Goal: Check status: Check status

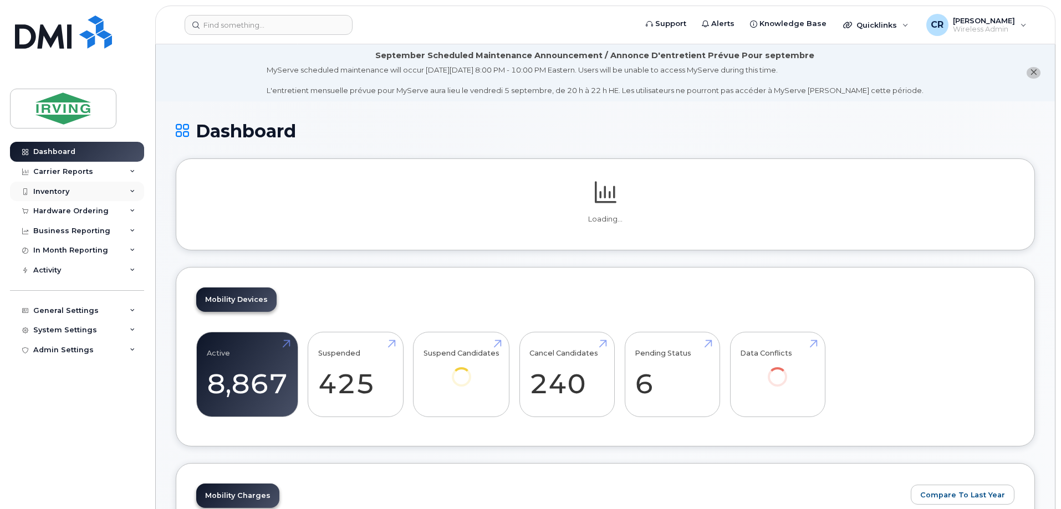
click at [70, 185] on div "Inventory" at bounding box center [77, 192] width 134 height 20
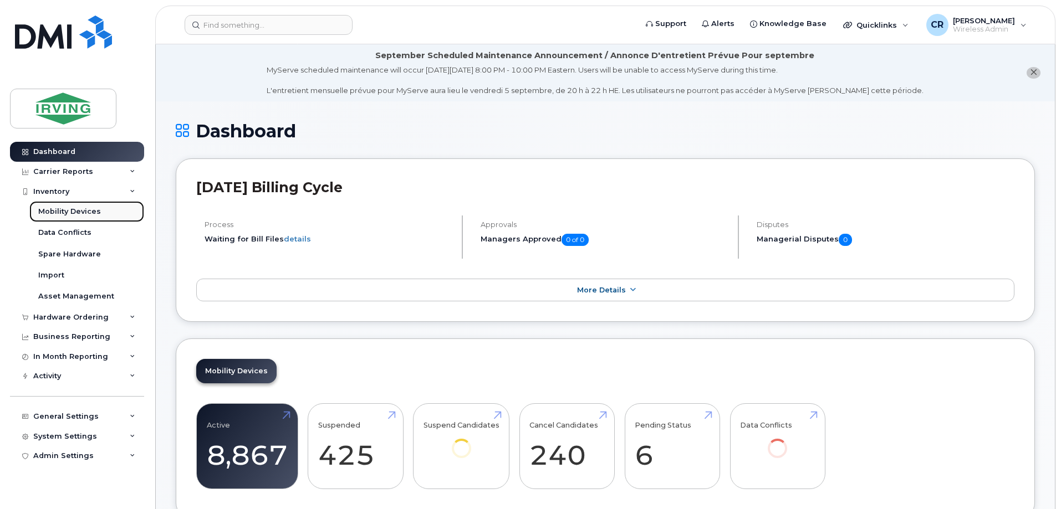
click at [75, 210] on div "Mobility Devices" at bounding box center [69, 212] width 63 height 10
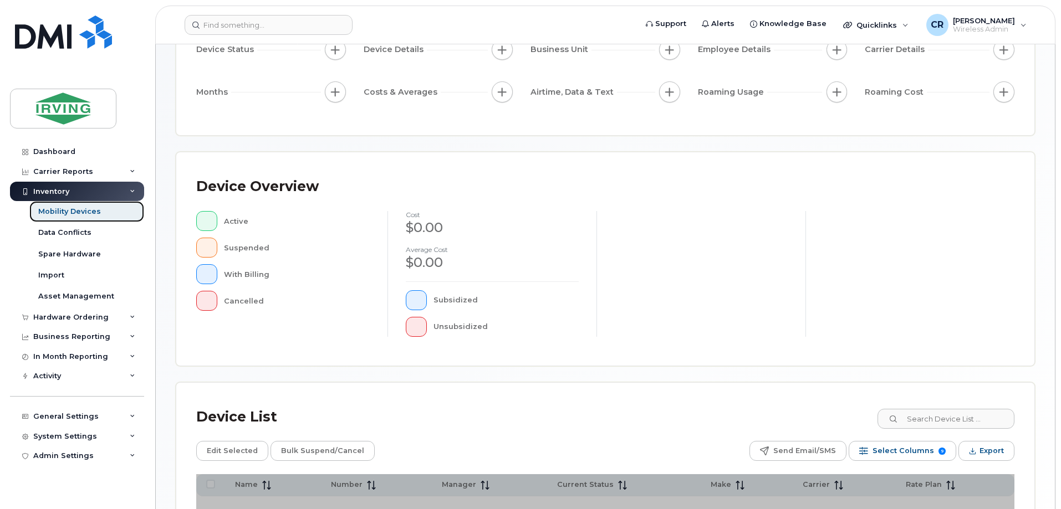
scroll to position [253, 0]
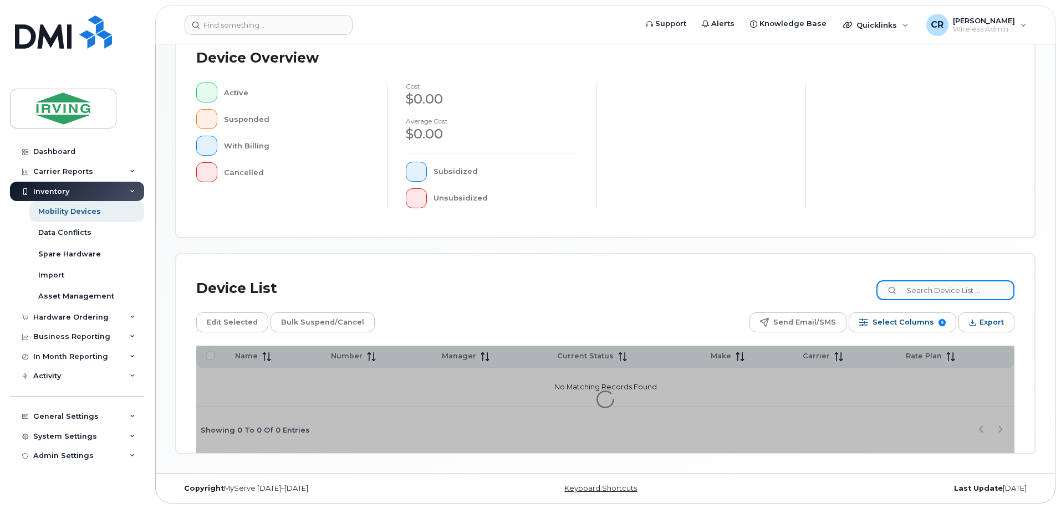
click at [958, 292] on input at bounding box center [945, 290] width 138 height 20
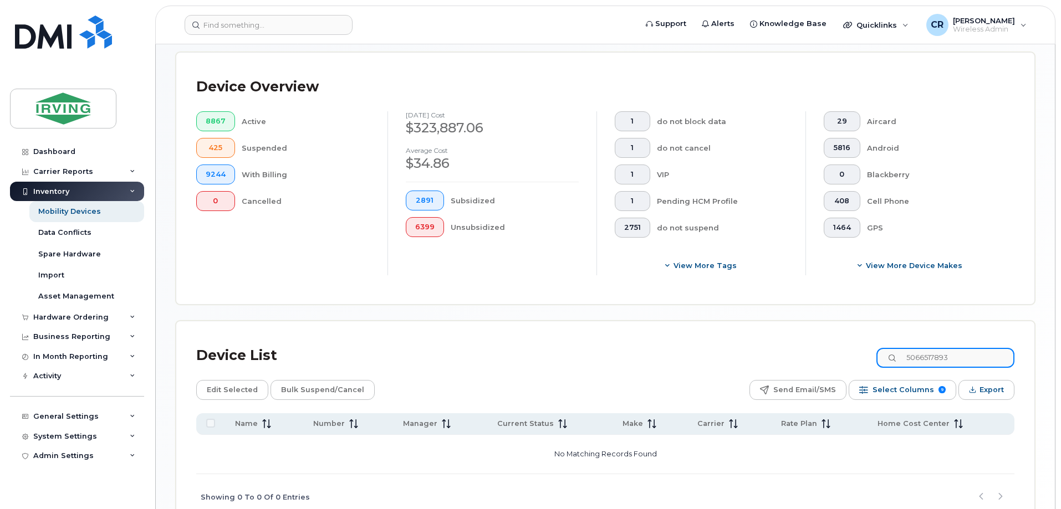
type input "5066517893"
drag, startPoint x: 970, startPoint y: 344, endPoint x: 715, endPoint y: 345, distance: 254.4
click at [715, 345] on div "Device List 5066517893" at bounding box center [605, 355] width 818 height 29
type input "5063270222"
